Goal: Task Accomplishment & Management: Complete application form

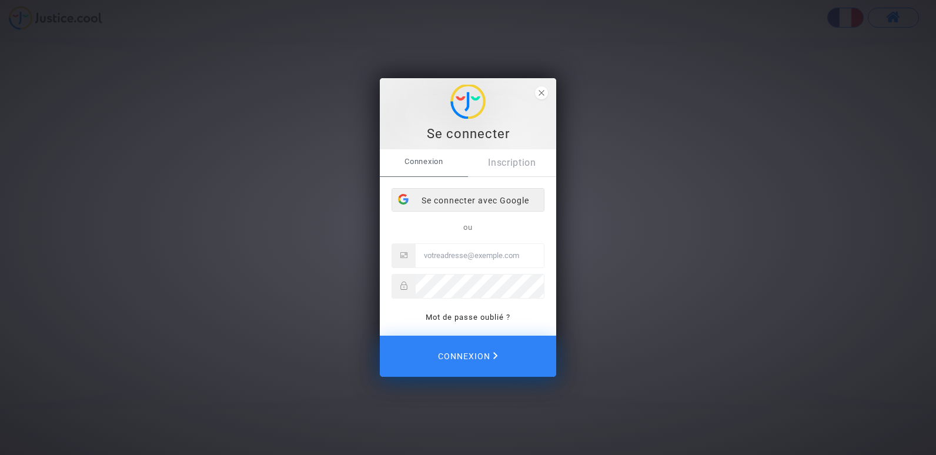
click at [498, 205] on div "Se connecter avec Google" at bounding box center [468, 201] width 152 height 24
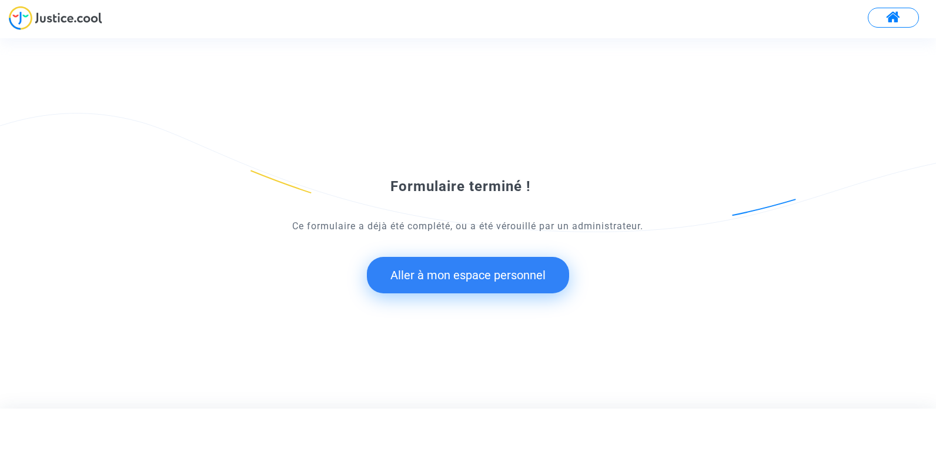
click at [523, 277] on button "Aller à mon espace personnel" at bounding box center [468, 275] width 202 height 36
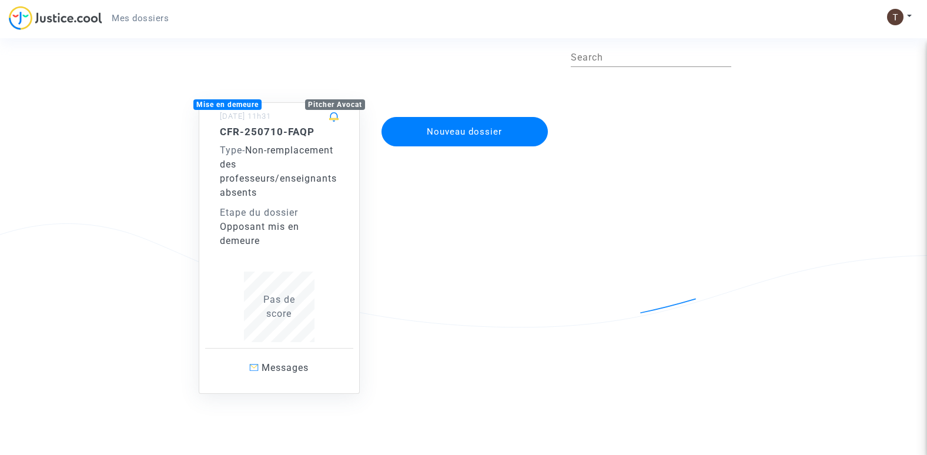
scroll to position [65, 0]
